Goal: Information Seeking & Learning: Understand process/instructions

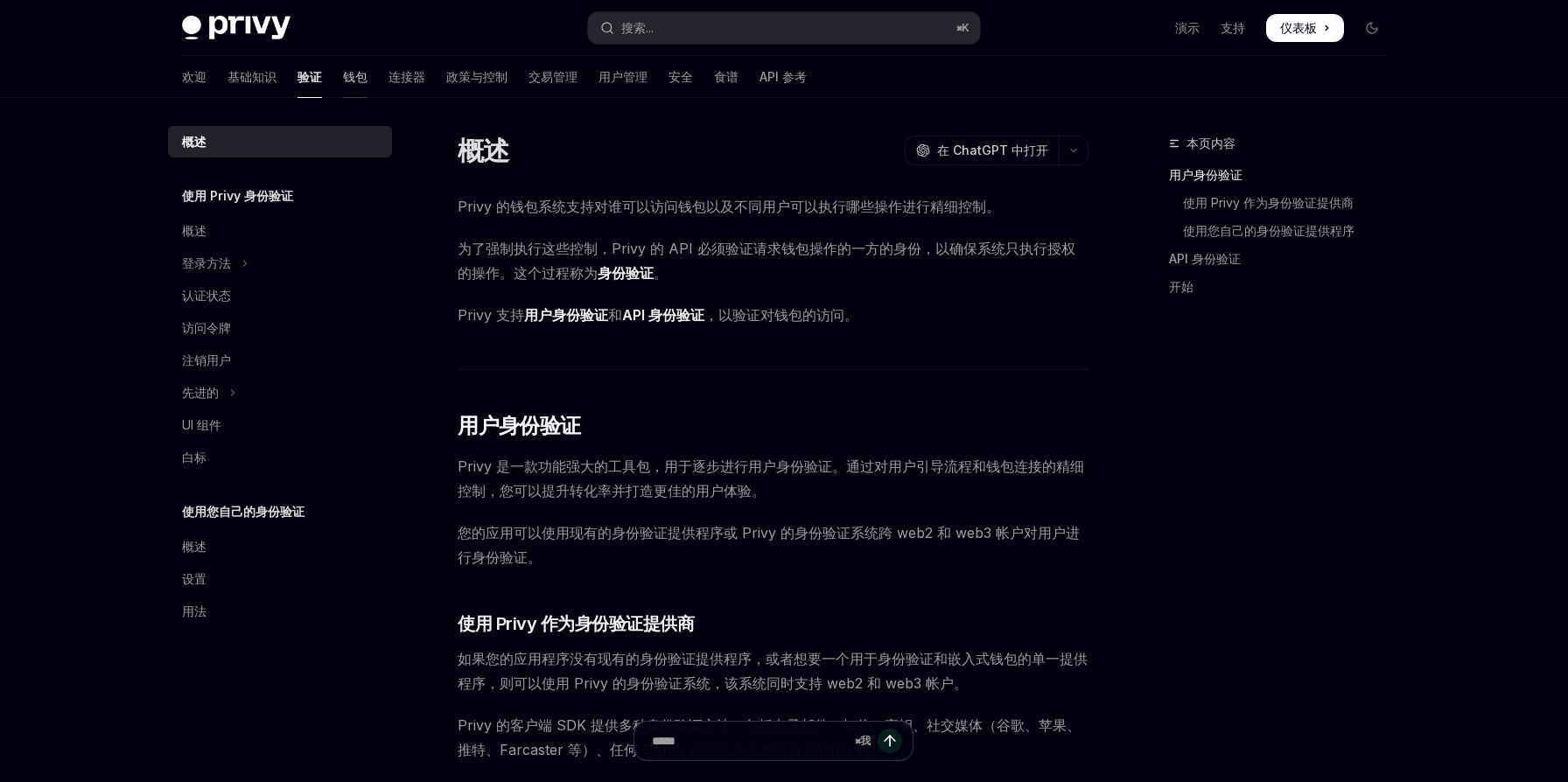
click at [343, 78] on font "钱包" at bounding box center [355, 76] width 25 height 15
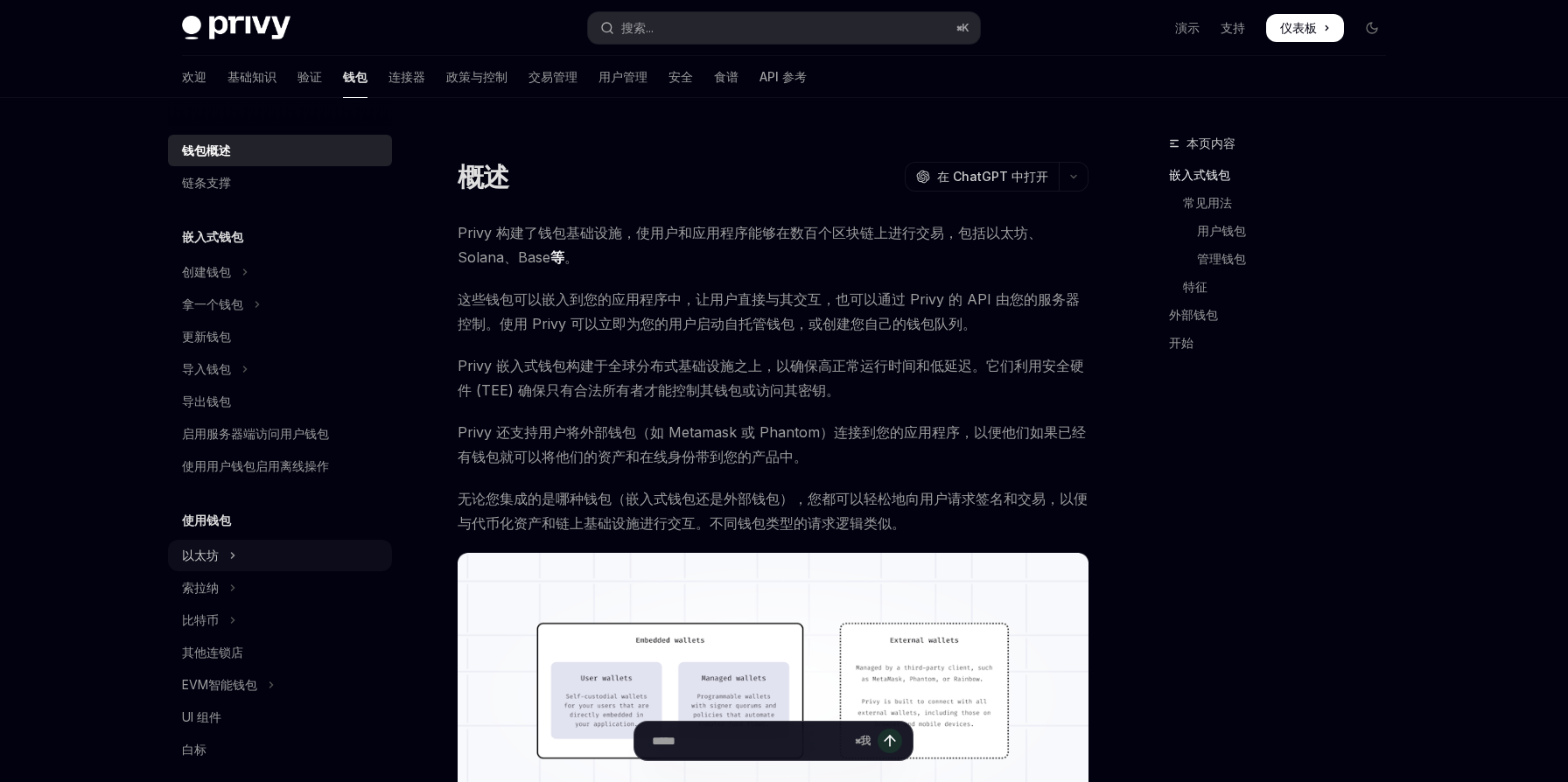
click at [254, 554] on button "以太坊" at bounding box center [280, 555] width 224 height 32
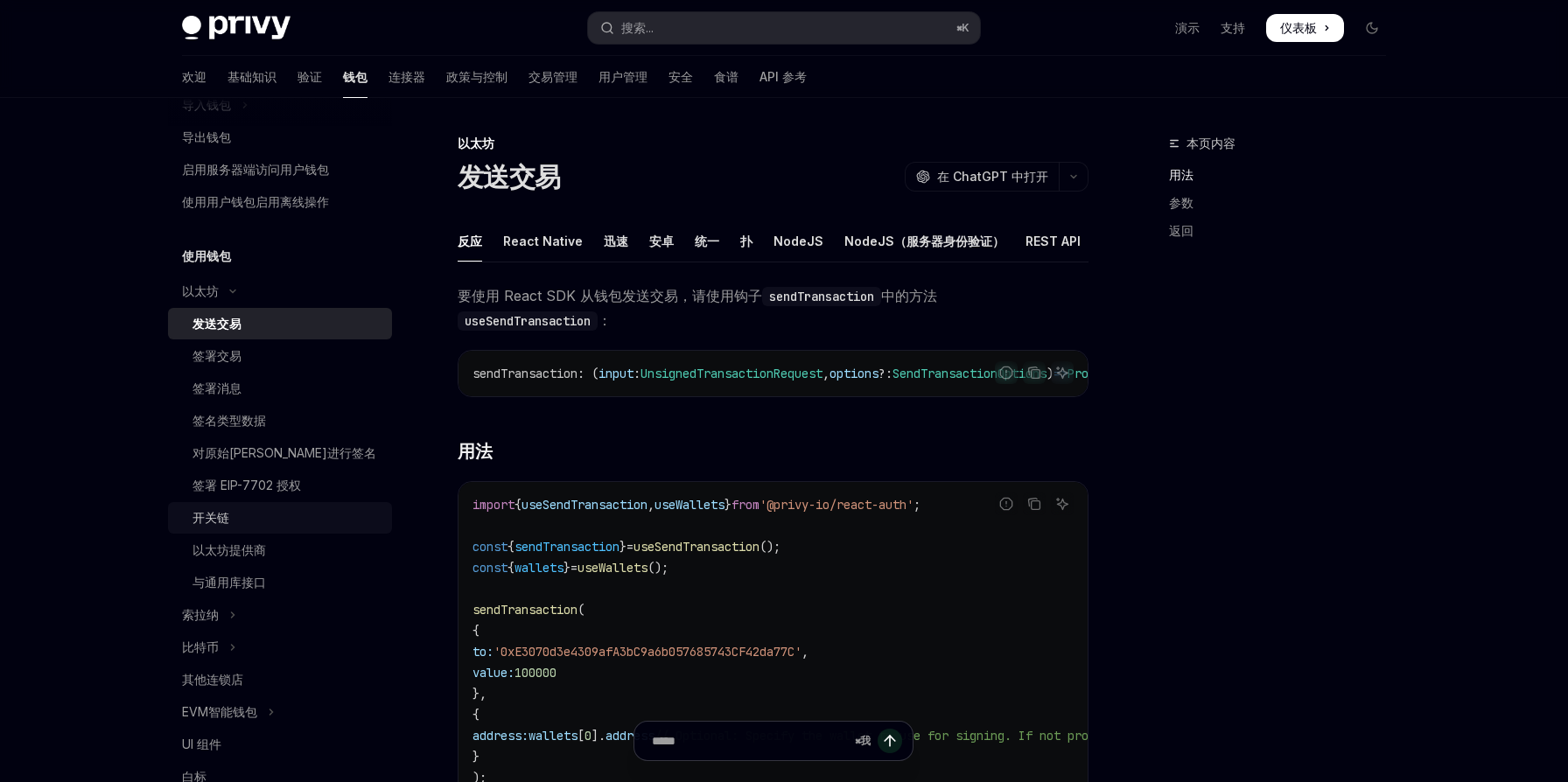
scroll to position [269, 0]
click at [304, 503] on div "开关链" at bounding box center [286, 514] width 189 height 21
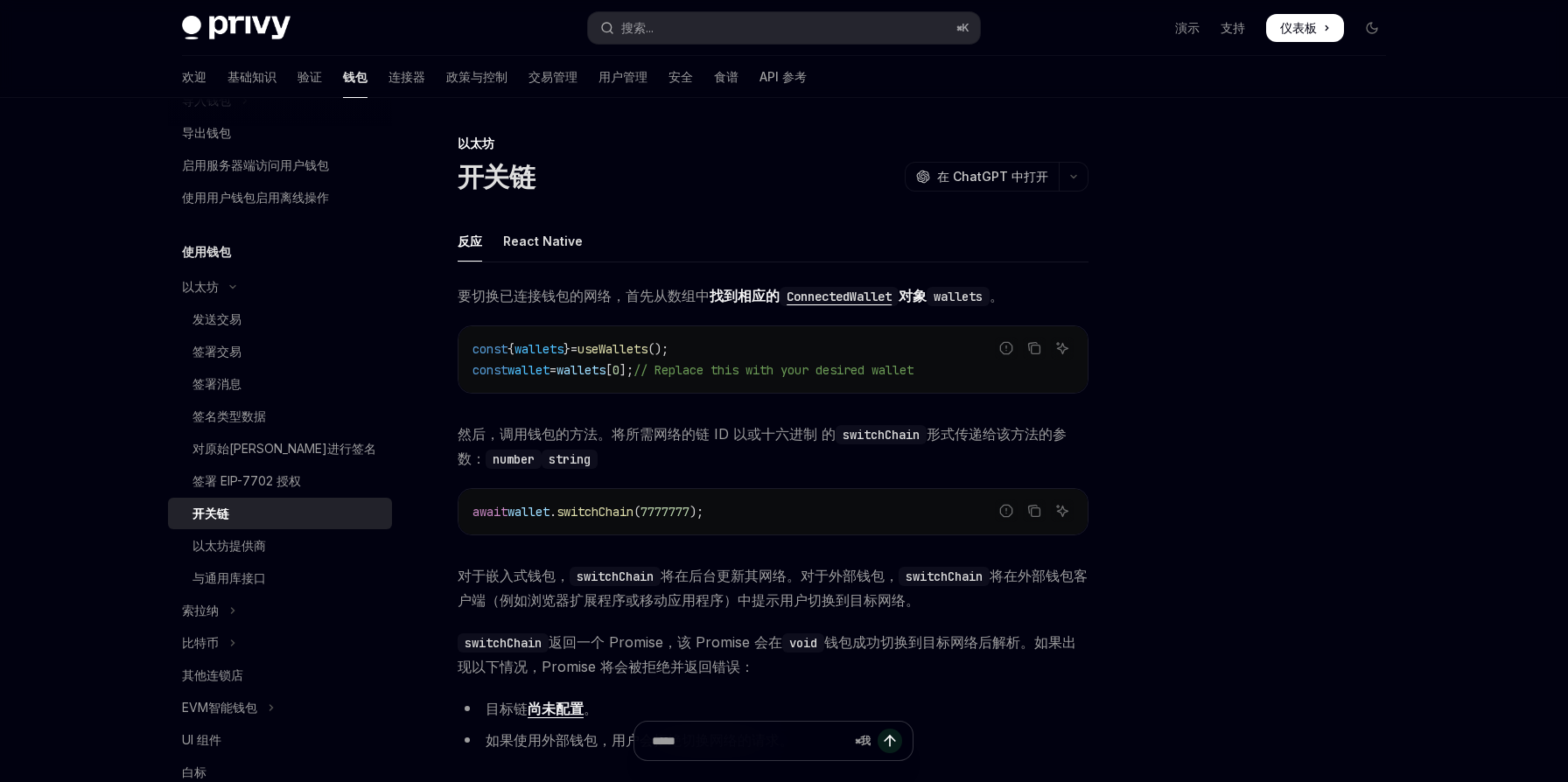
scroll to position [33, 0]
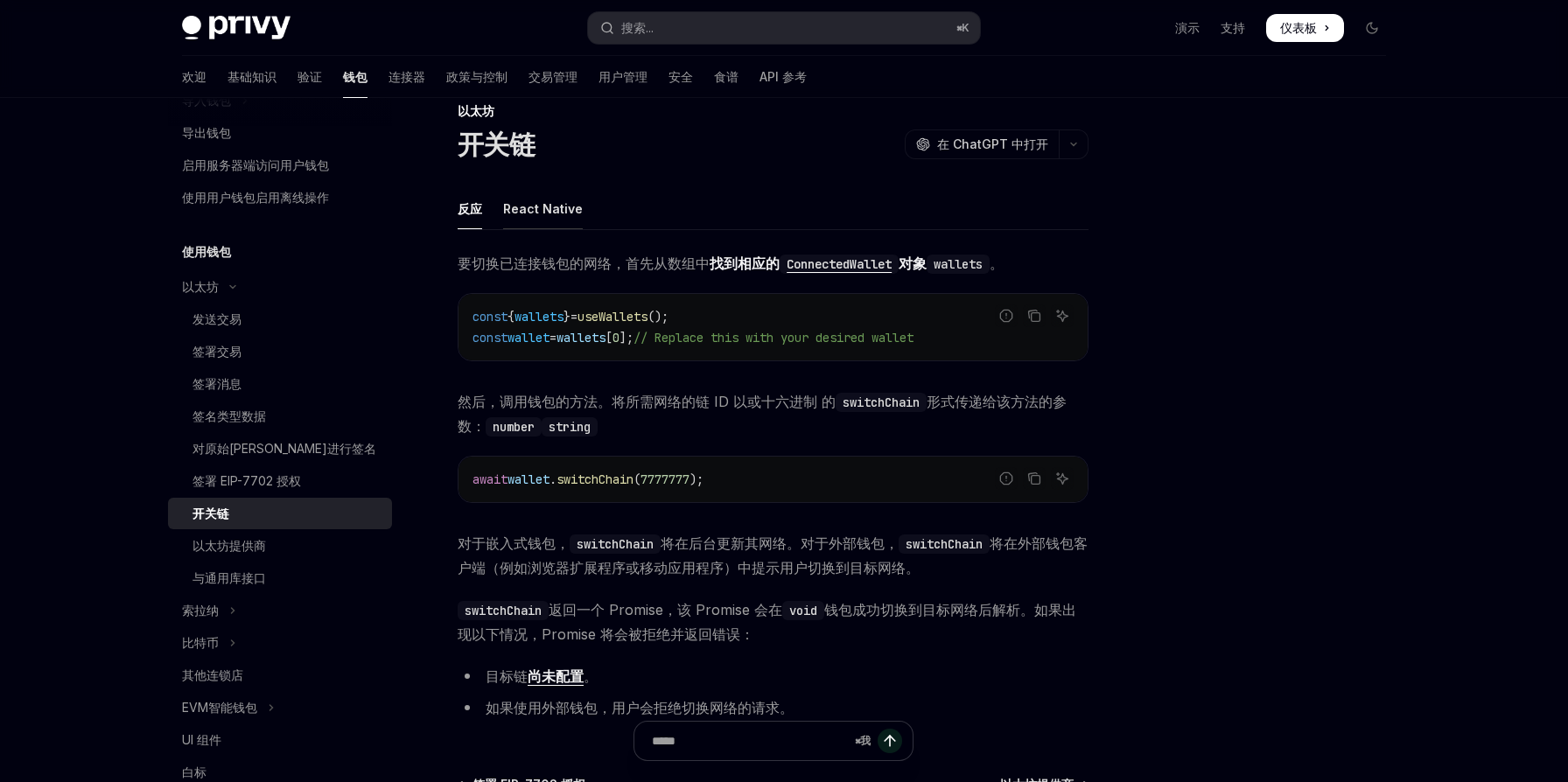
click at [535, 209] on font "React Native" at bounding box center [543, 208] width 79 height 15
type textarea "*"
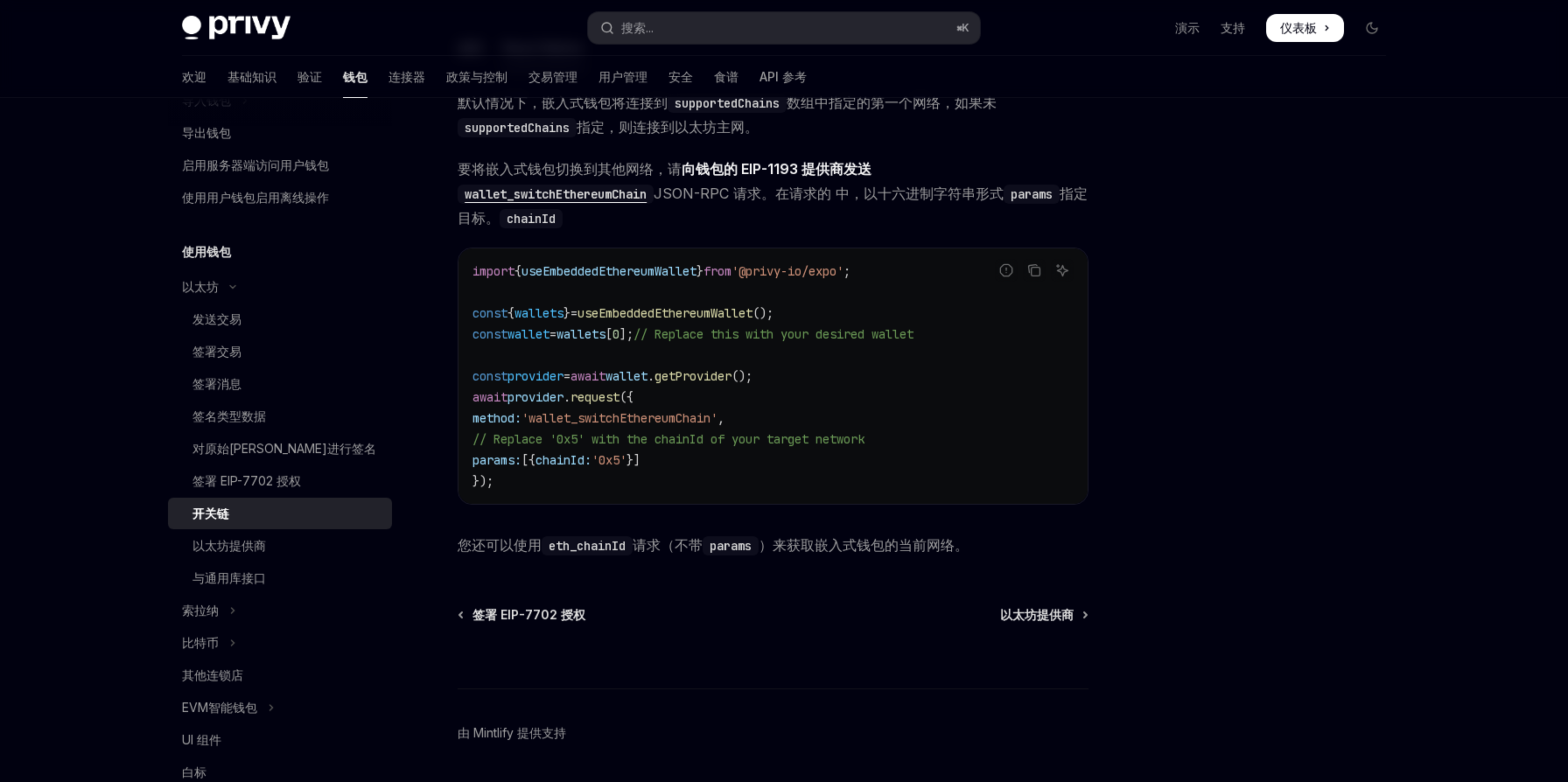
scroll to position [196, 0]
